Goal: Use online tool/utility: Utilize a website feature to perform a specific function

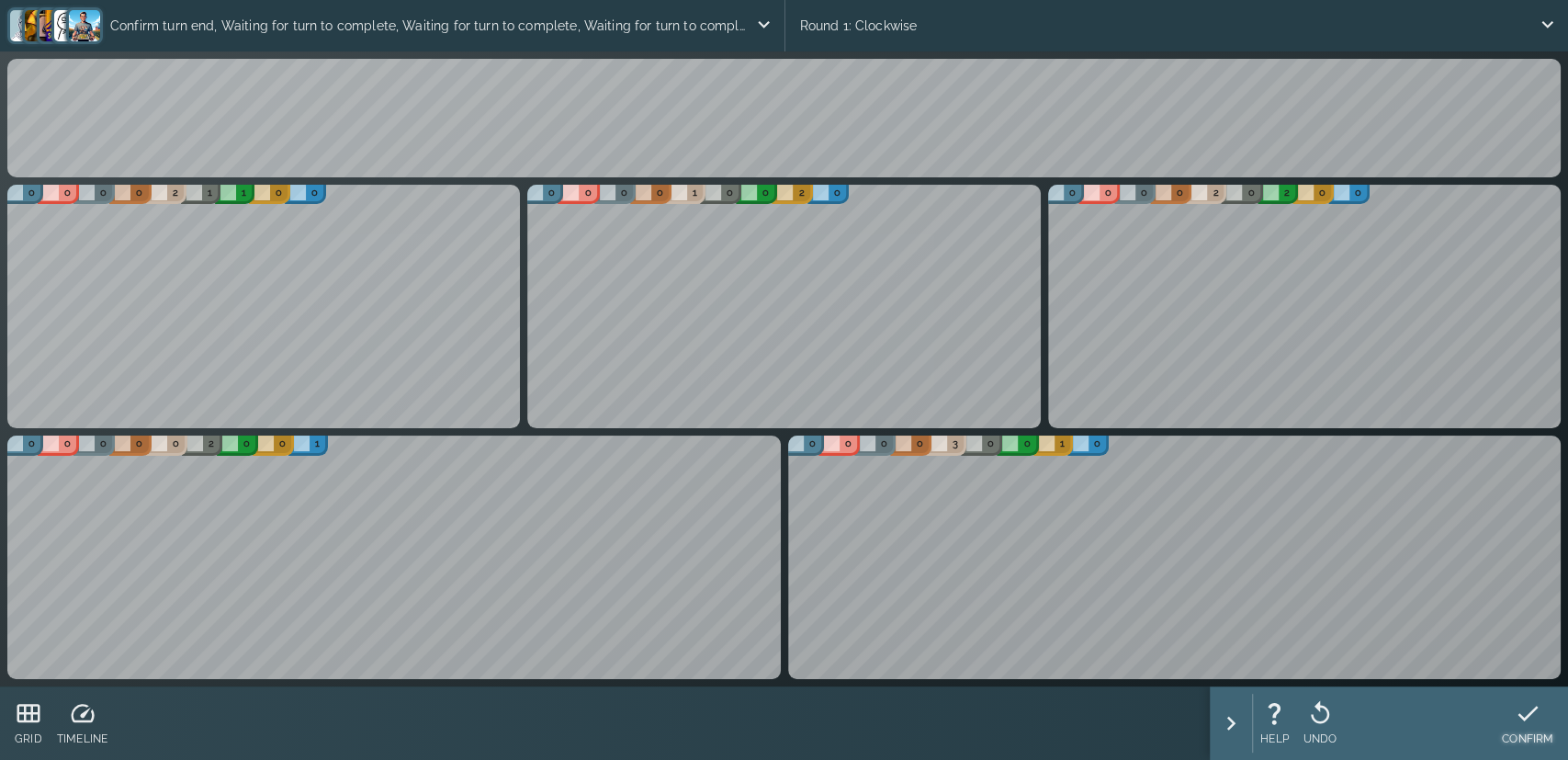
click at [1534, 733] on p "CONFIRM" at bounding box center [1527, 738] width 51 height 16
click at [1334, 738] on p "UNDO" at bounding box center [1320, 738] width 34 height 16
click at [1315, 718] on icon at bounding box center [1320, 713] width 28 height 28
click at [1328, 709] on icon at bounding box center [1320, 713] width 28 height 28
click at [1335, 707] on div at bounding box center [1321, 713] width 34 height 28
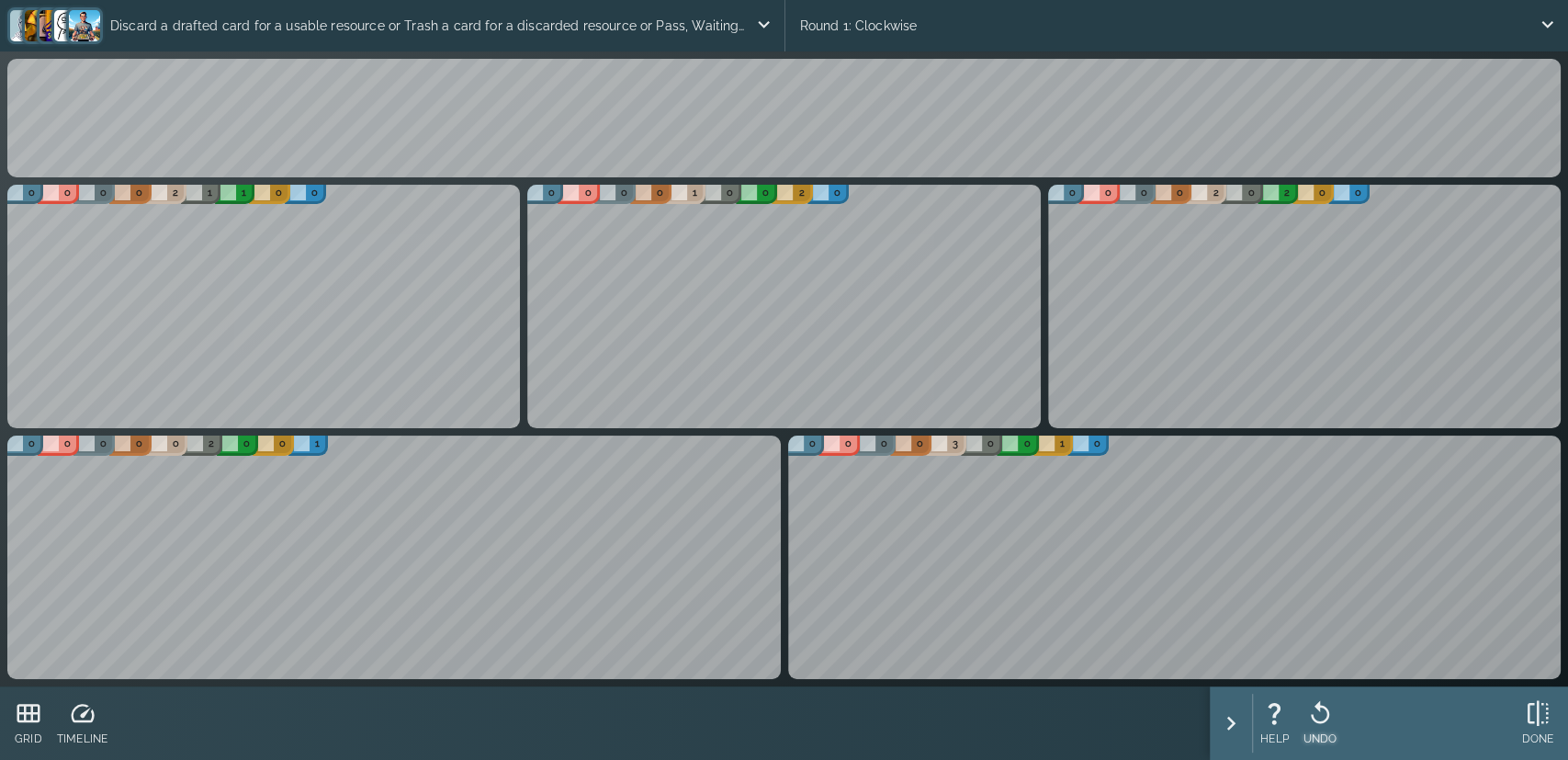
click at [1334, 726] on icon at bounding box center [1319, 712] width 28 height 28
click at [684, 380] on div "Place the cube on a card or Add the cube to the overflow area, Waiting for turn…" at bounding box center [784, 380] width 1568 height 760
drag, startPoint x: 1334, startPoint y: 726, endPoint x: 662, endPoint y: 183, distance: 864.0
click at [662, 183] on div "0 0 0 0 1 0 0 2 0" at bounding box center [783, 306] width 519 height 251
click at [1304, 694] on div "UNDO" at bounding box center [1321, 724] width 49 height 73
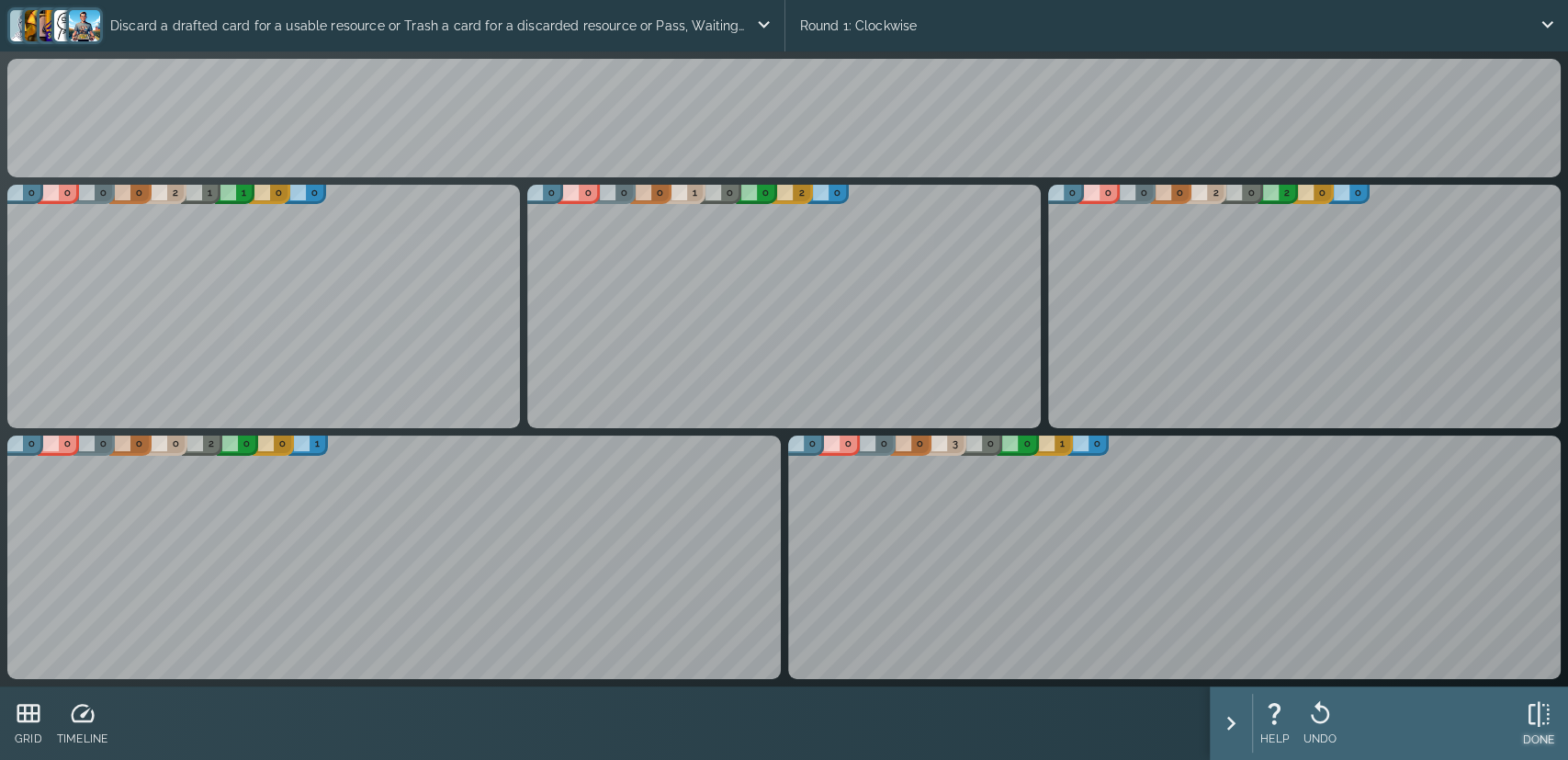
click at [1534, 724] on icon at bounding box center [1538, 713] width 28 height 28
click at [1515, 734] on p "CONFIRM" at bounding box center [1527, 738] width 51 height 16
